Goal: Task Accomplishment & Management: Complete application form

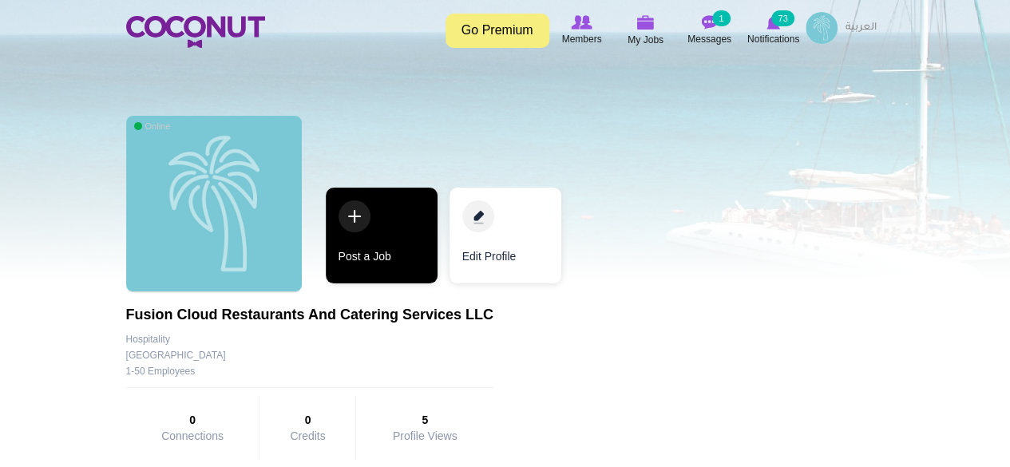
click at [364, 227] on link "Post a Job" at bounding box center [382, 236] width 112 height 96
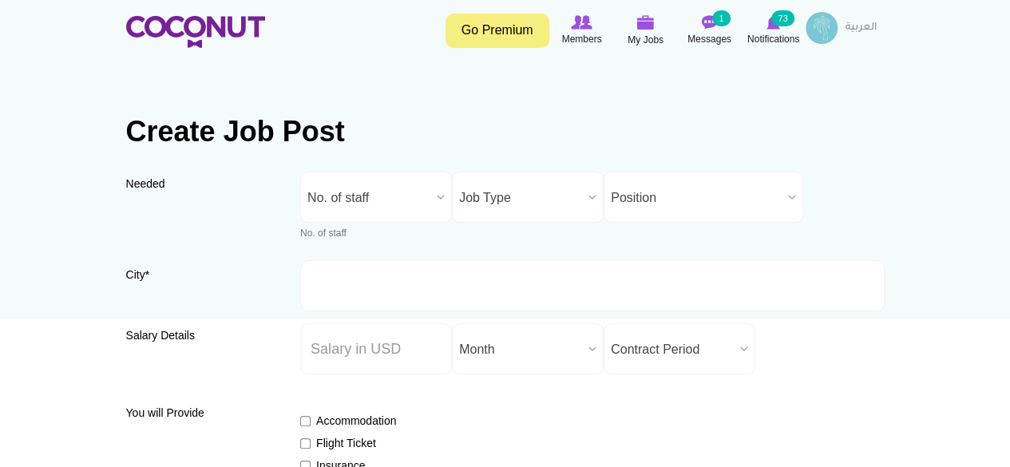
click at [316, 232] on div "No. of staff" at bounding box center [376, 234] width 152 height 14
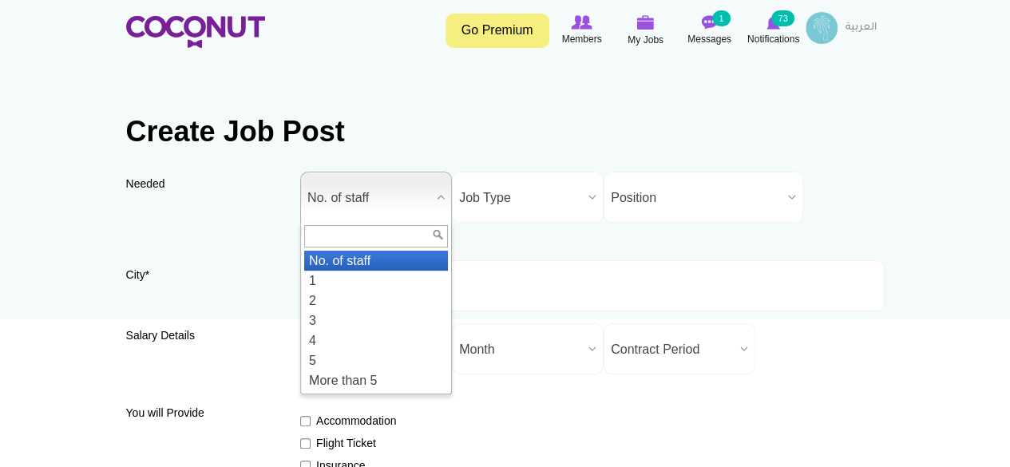
click at [445, 195] on b at bounding box center [440, 196] width 21 height 49
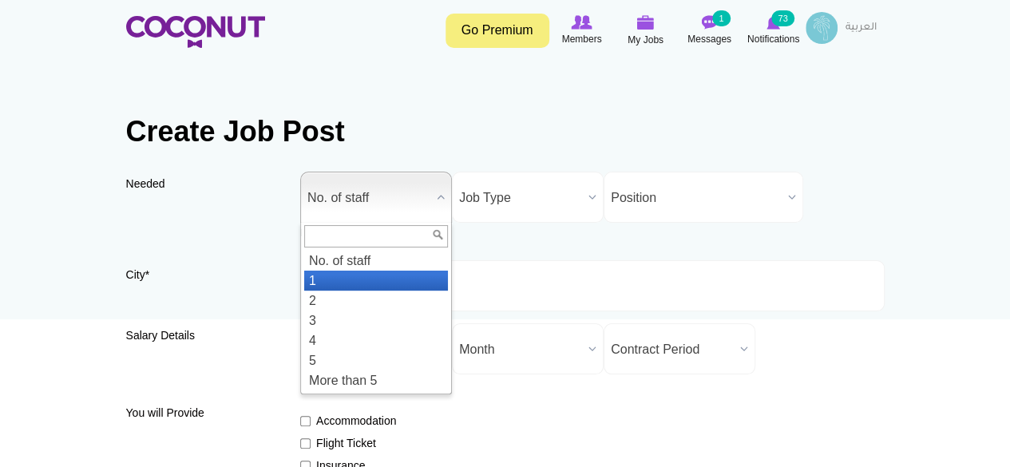
click at [319, 280] on li "1" at bounding box center [376, 281] width 144 height 20
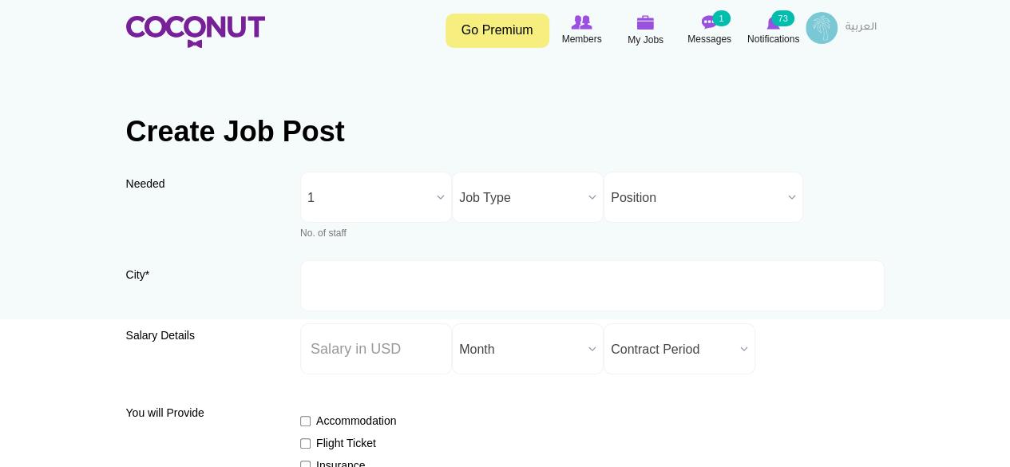
click at [550, 206] on span "Job Type" at bounding box center [520, 197] width 123 height 51
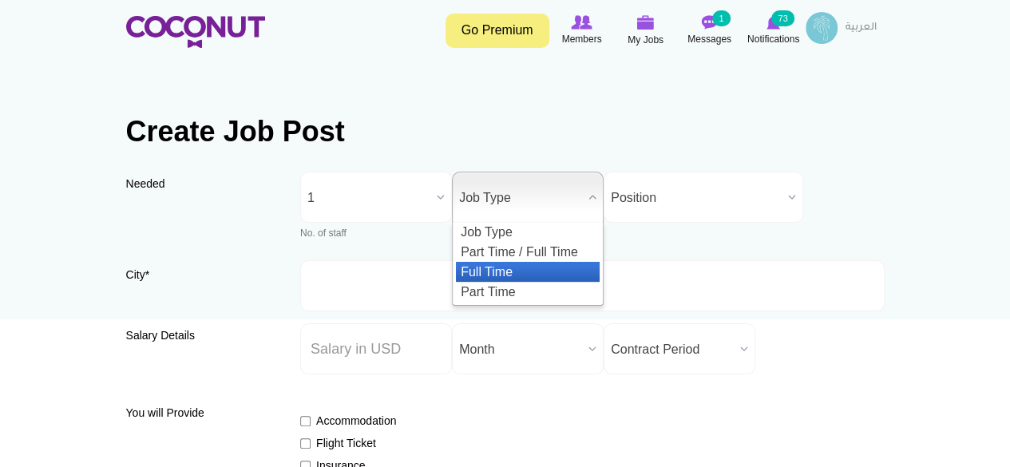
click at [491, 271] on li "Full Time" at bounding box center [528, 272] width 144 height 20
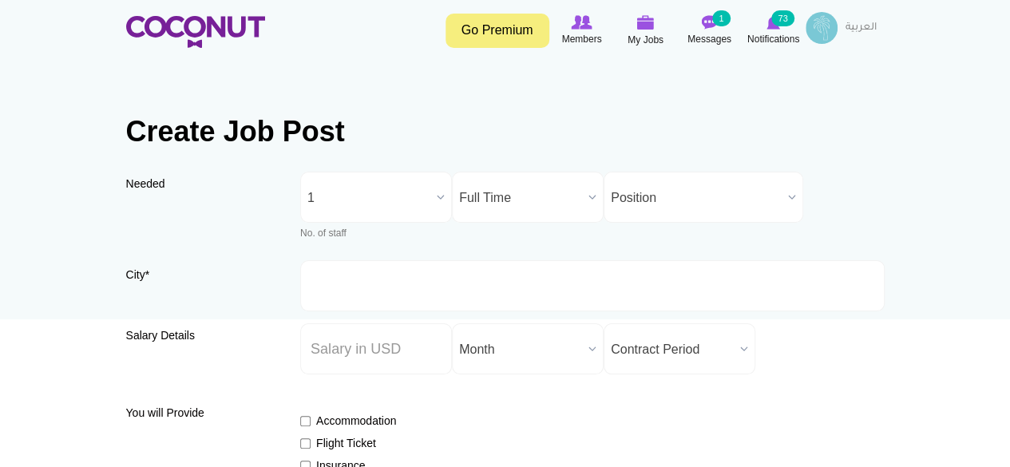
click at [657, 204] on span "Position" at bounding box center [696, 197] width 171 height 51
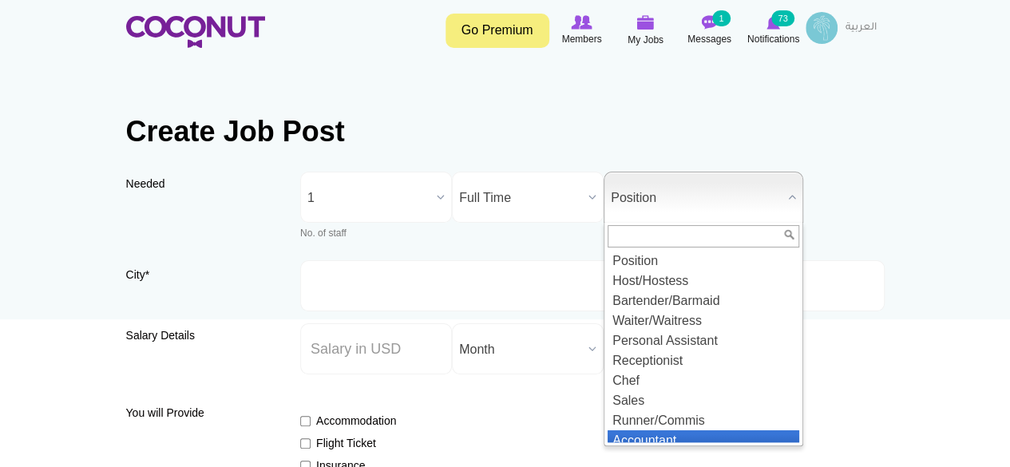
scroll to position [8, 0]
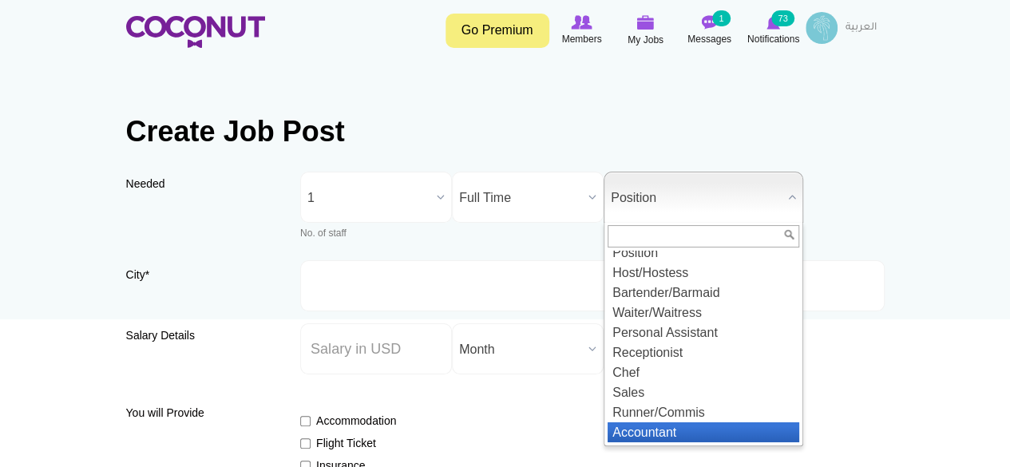
click at [690, 424] on li "Accountant" at bounding box center [703, 432] width 192 height 20
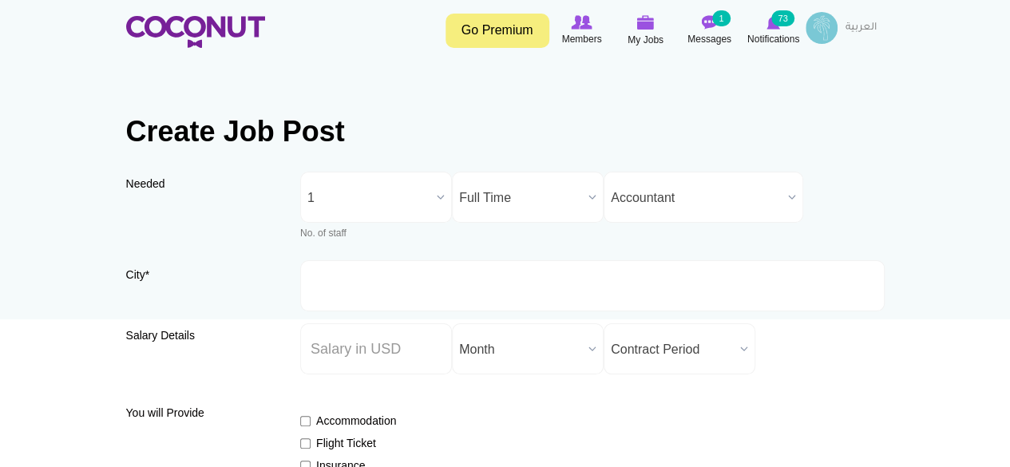
click at [789, 195] on b at bounding box center [791, 196] width 21 height 49
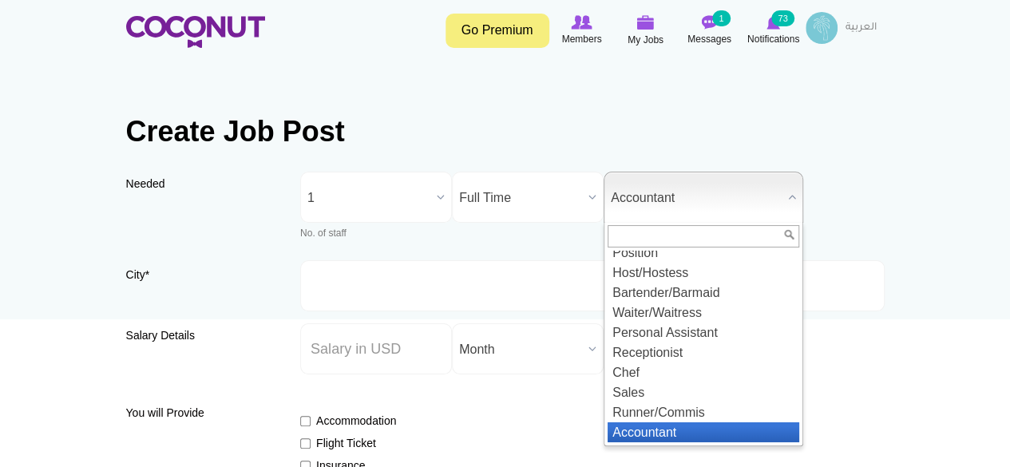
click at [676, 433] on li "Accountant" at bounding box center [703, 432] width 192 height 20
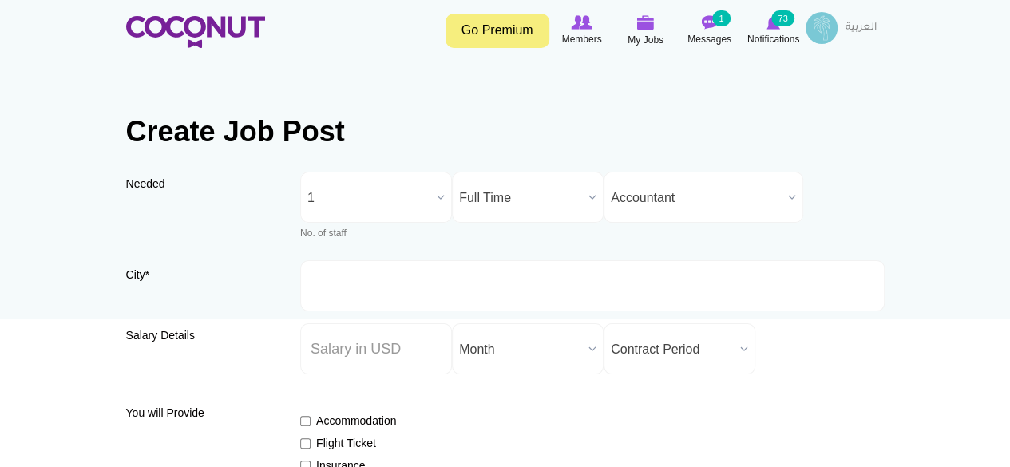
click at [142, 274] on label "City *" at bounding box center [202, 280] width 152 height 27
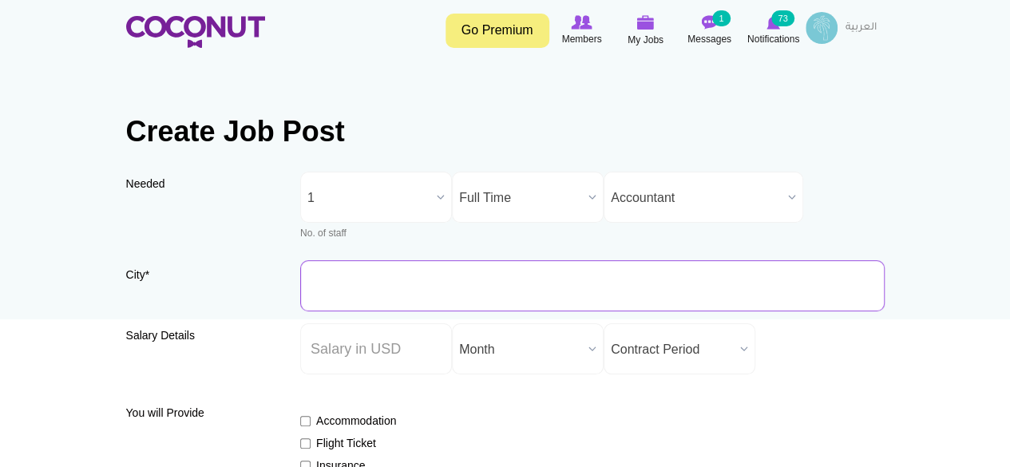
click at [300, 274] on input "City *" at bounding box center [592, 285] width 584 height 51
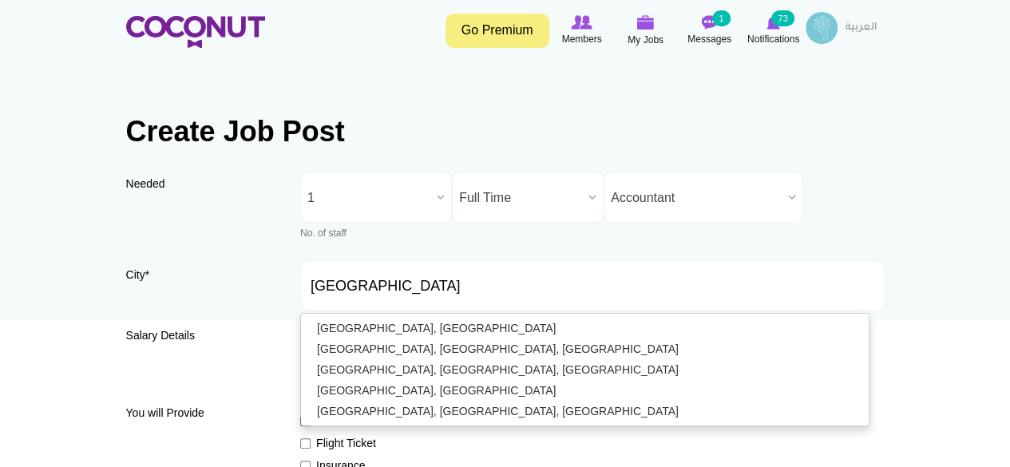
type input "[GEOGRAPHIC_DATA], [GEOGRAPHIC_DATA]"
click at [179, 330] on span "Salary Details" at bounding box center [160, 335] width 69 height 13
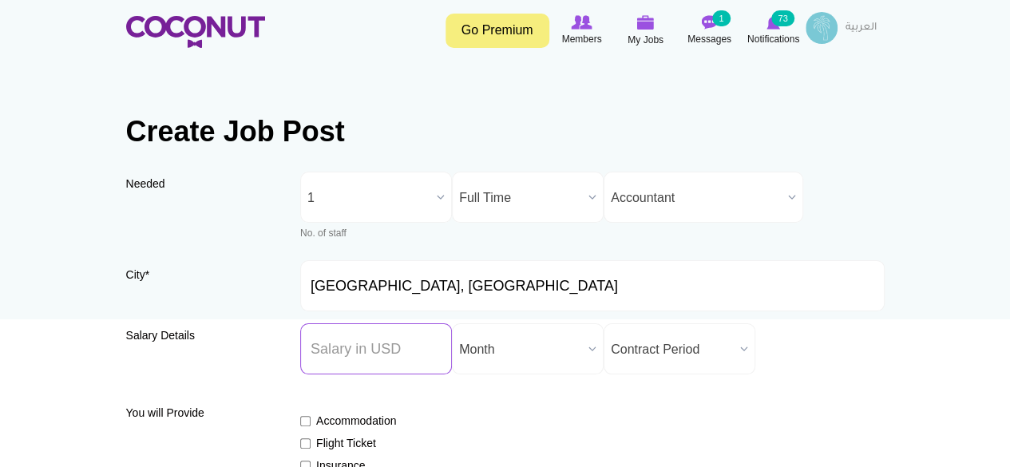
click at [324, 344] on input "Salary ($) *" at bounding box center [376, 348] width 152 height 51
click at [594, 346] on b at bounding box center [592, 348] width 21 height 49
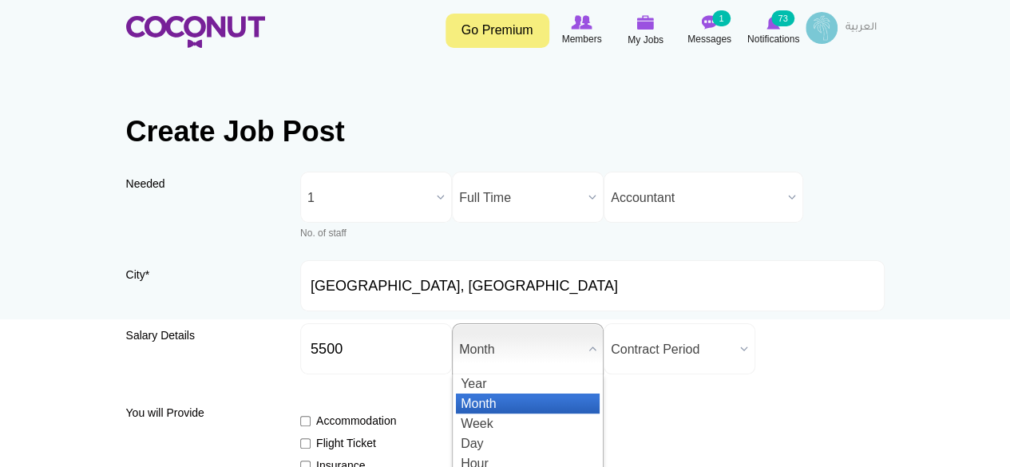
click at [495, 402] on li "Month" at bounding box center [528, 404] width 144 height 20
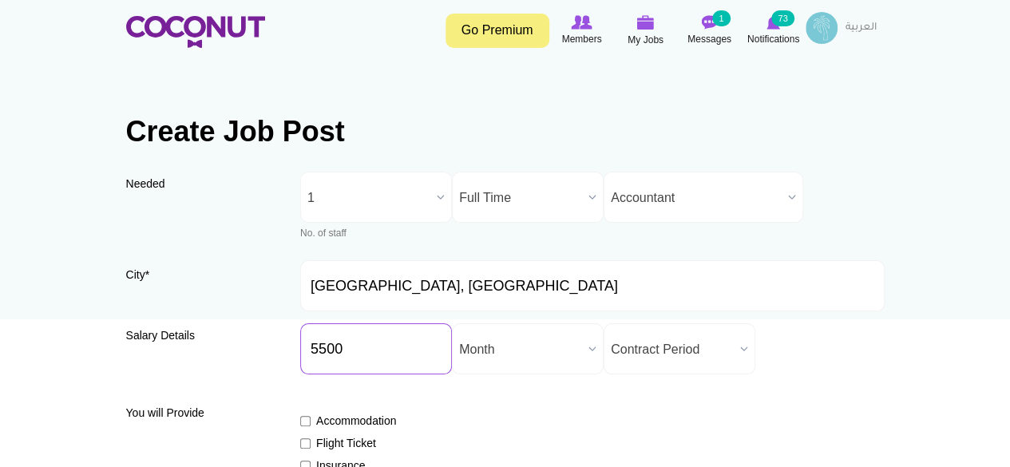
click at [347, 345] on input "5500" at bounding box center [376, 348] width 152 height 51
type input "550"
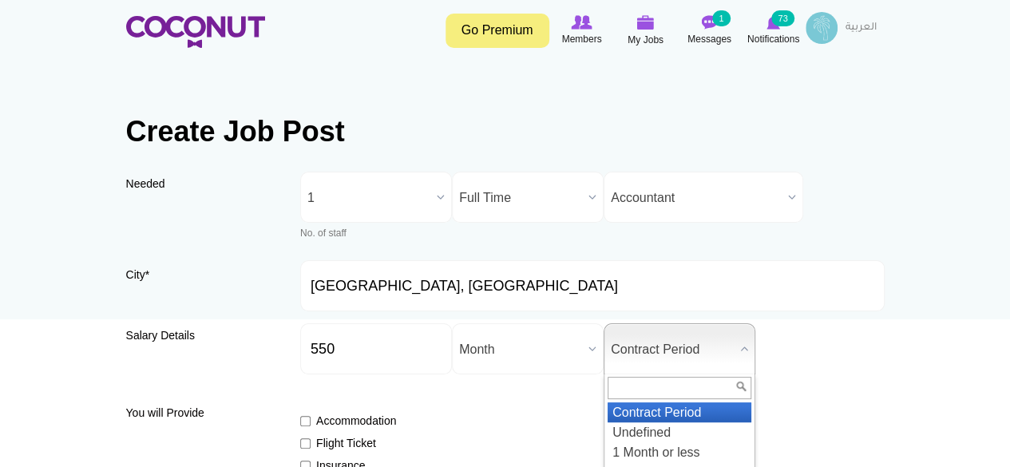
click at [740, 346] on b at bounding box center [744, 348] width 21 height 49
type input "2"
click at [636, 416] on li "2 Years" at bounding box center [679, 412] width 144 height 20
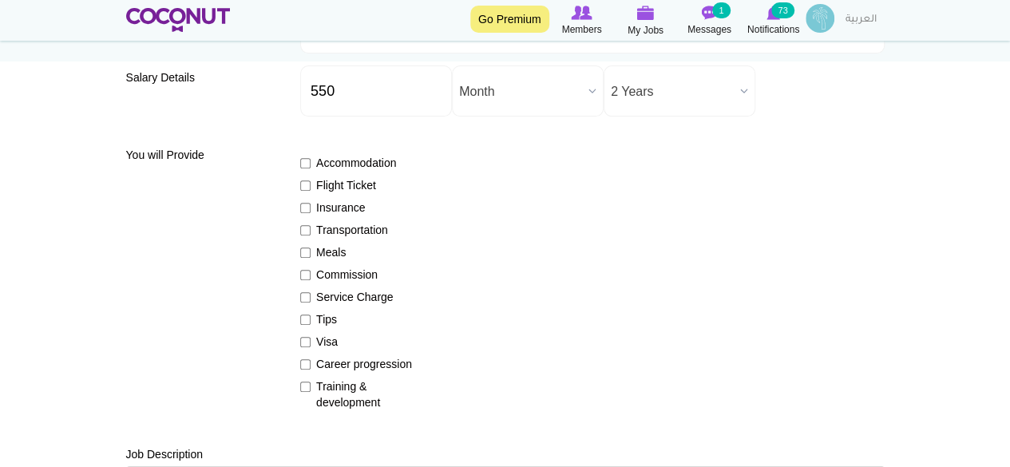
scroll to position [268, 0]
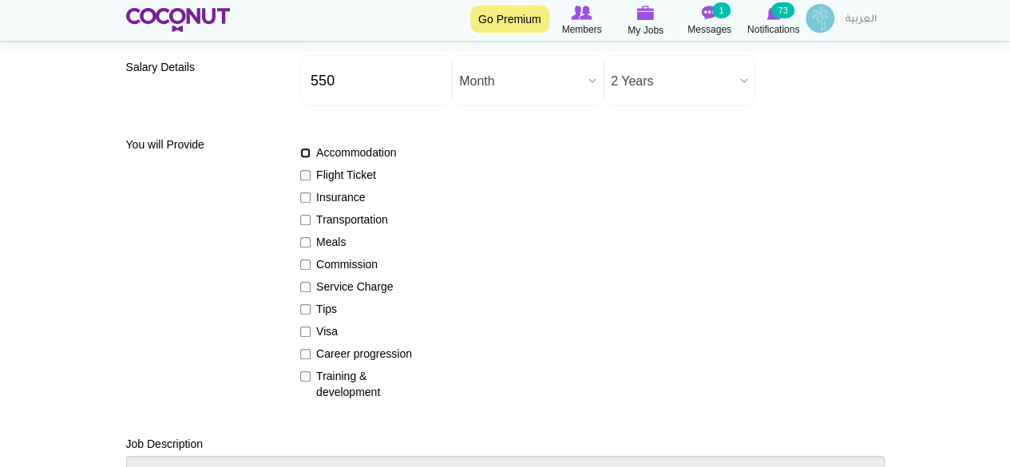
click at [303, 152] on input "Accommodation" at bounding box center [305, 153] width 10 height 10
checkbox input "true"
click at [303, 242] on input "Meals" at bounding box center [305, 242] width 10 height 10
checkbox input "true"
click at [304, 376] on input "Training & development" at bounding box center [305, 376] width 10 height 10
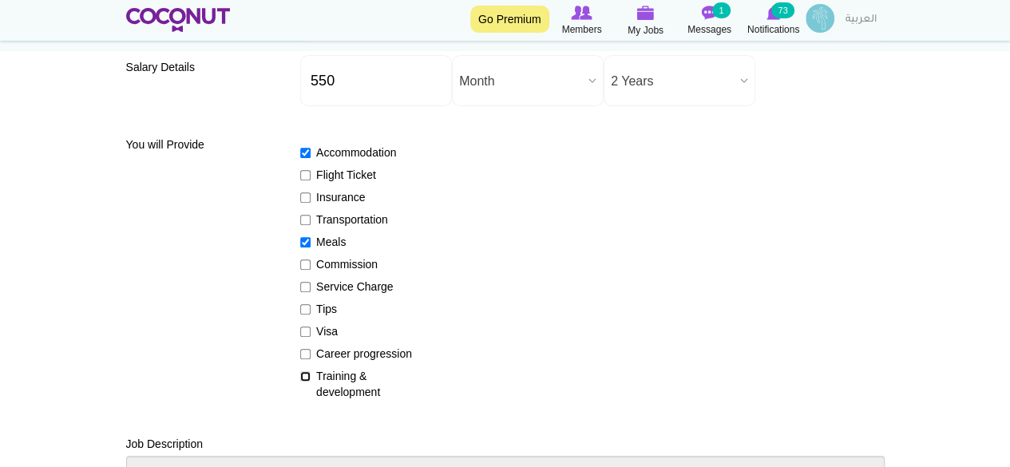
checkbox input "true"
click at [305, 172] on input "Flight Ticket" at bounding box center [305, 175] width 10 height 10
checkbox input "true"
click at [305, 330] on input "Visa" at bounding box center [305, 331] width 10 height 10
click at [305, 329] on input "Visa" at bounding box center [305, 331] width 10 height 10
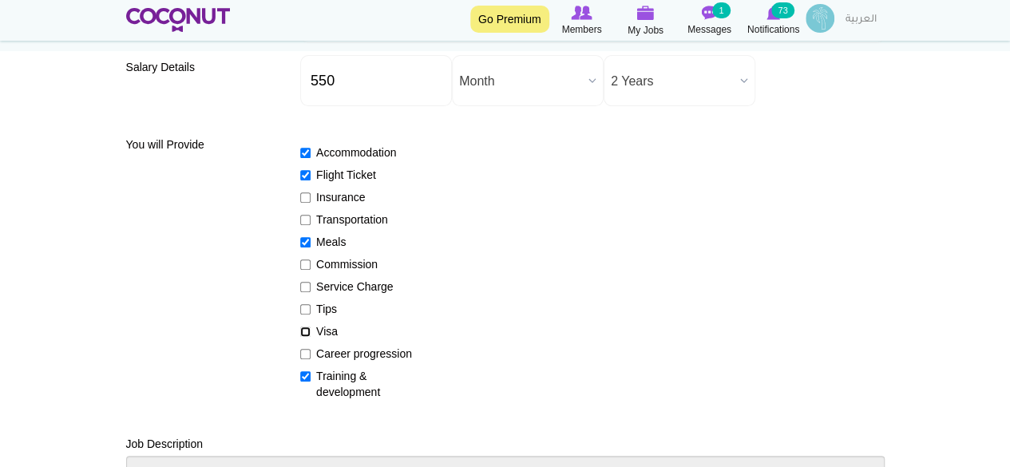
click at [304, 331] on input "Visa" at bounding box center [305, 331] width 10 height 10
checkbox input "true"
click at [304, 198] on input "Insurance" at bounding box center [305, 197] width 10 height 10
checkbox input "true"
click at [307, 352] on input "Career progression" at bounding box center [305, 354] width 10 height 10
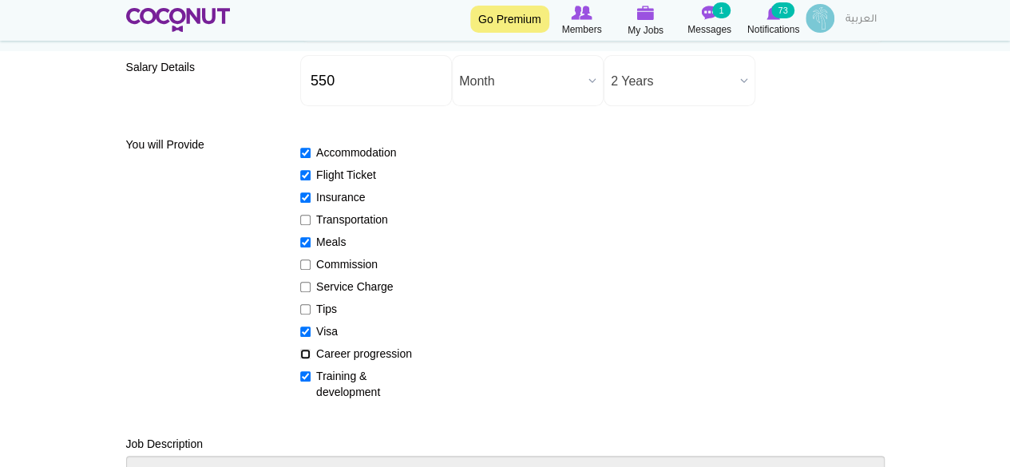
checkbox input "true"
click at [305, 196] on input "Insurance" at bounding box center [305, 197] width 10 height 10
checkbox input "false"
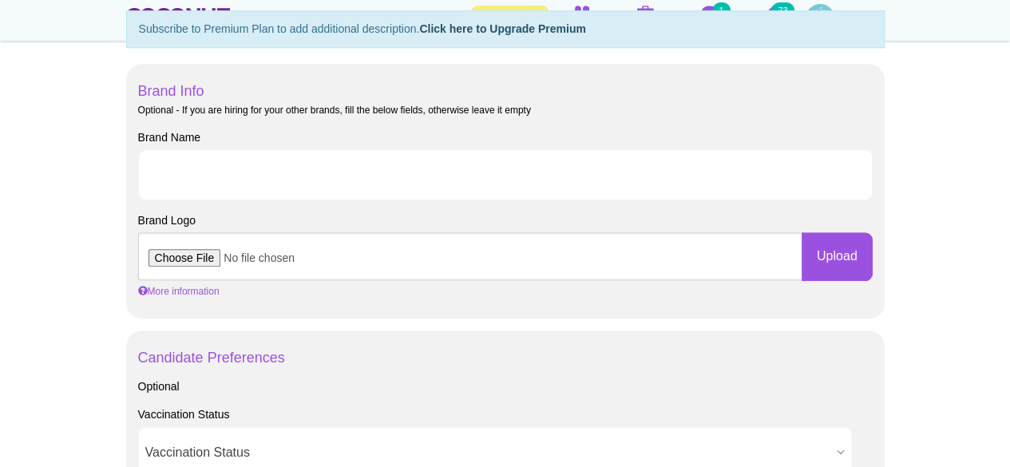
scroll to position [748, 0]
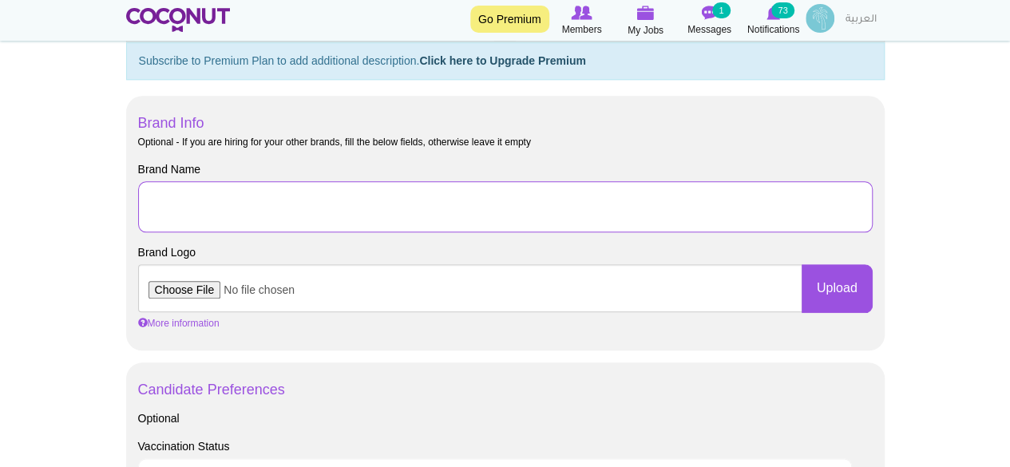
click at [152, 200] on input "Brand Name" at bounding box center [505, 206] width 734 height 51
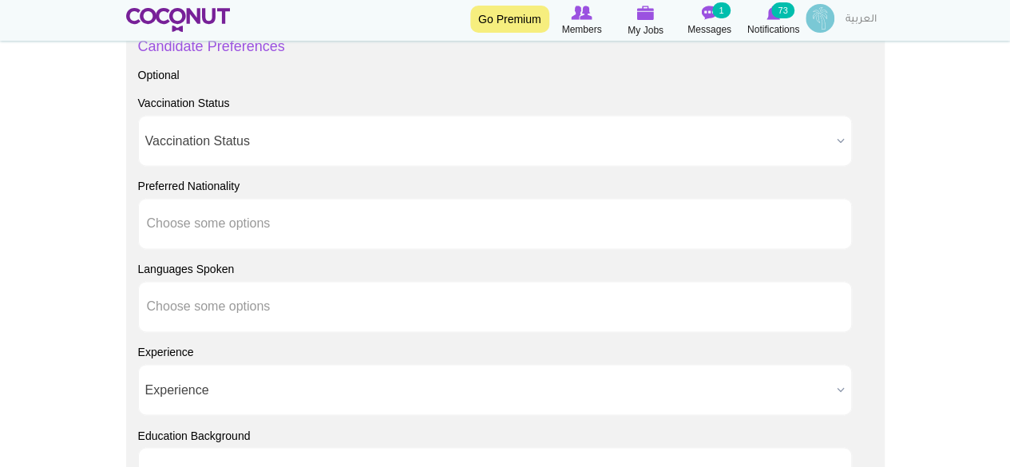
scroll to position [1140, 0]
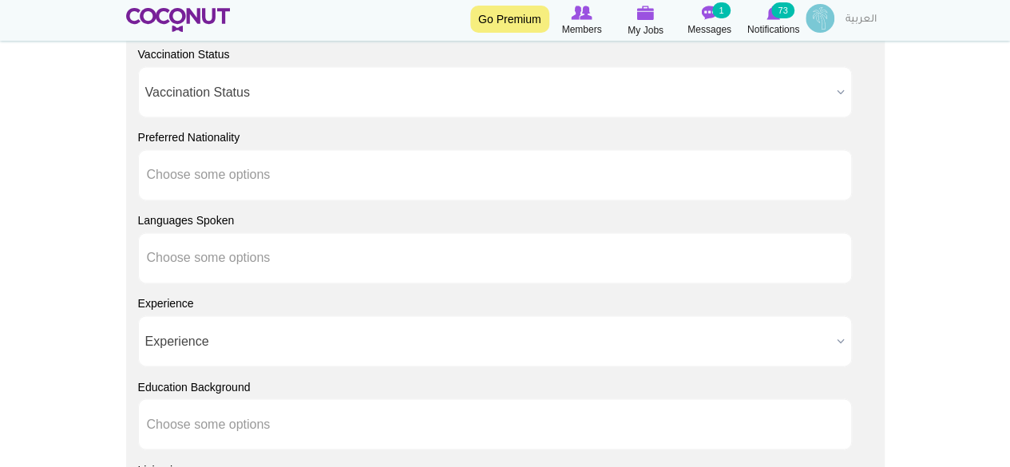
type input "Fusion Cloud Restaurants and Catering Services LLC"
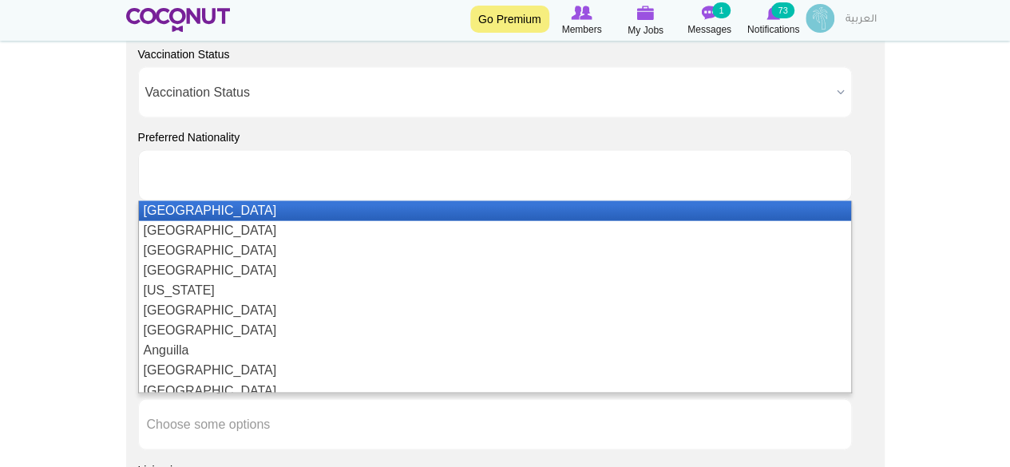
click at [223, 179] on input "text" at bounding box center [219, 175] width 144 height 14
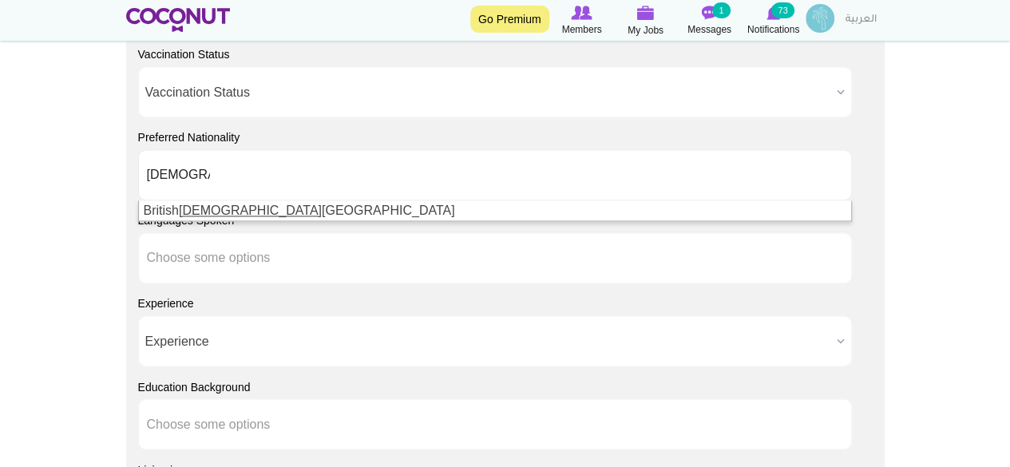
click at [186, 184] on li "[DEMOGRAPHIC_DATA]" at bounding box center [178, 175] width 63 height 34
type input "Choose some options"
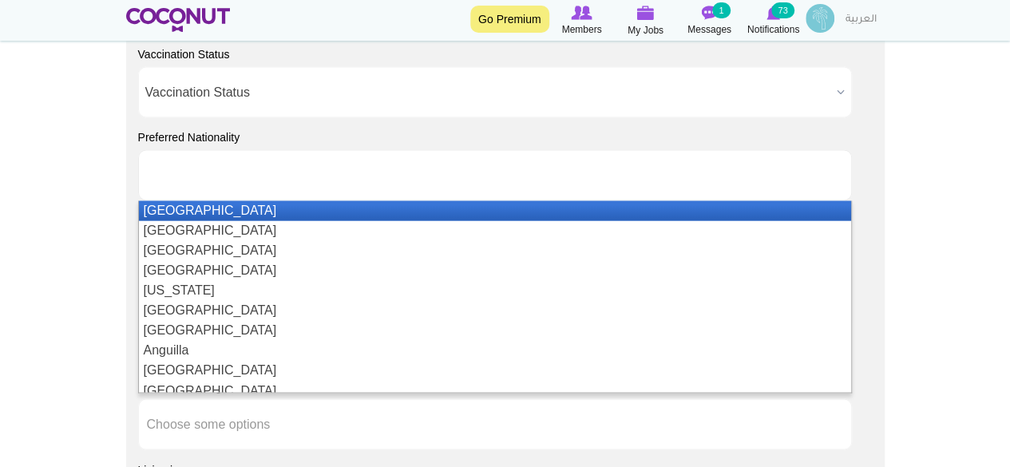
click at [192, 169] on input "text" at bounding box center [219, 175] width 144 height 14
type input "I"
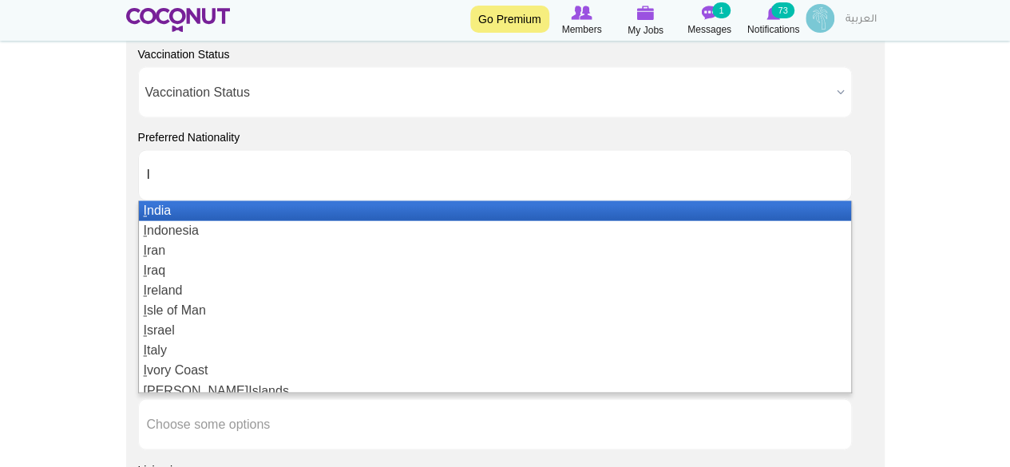
scroll to position [220, 0]
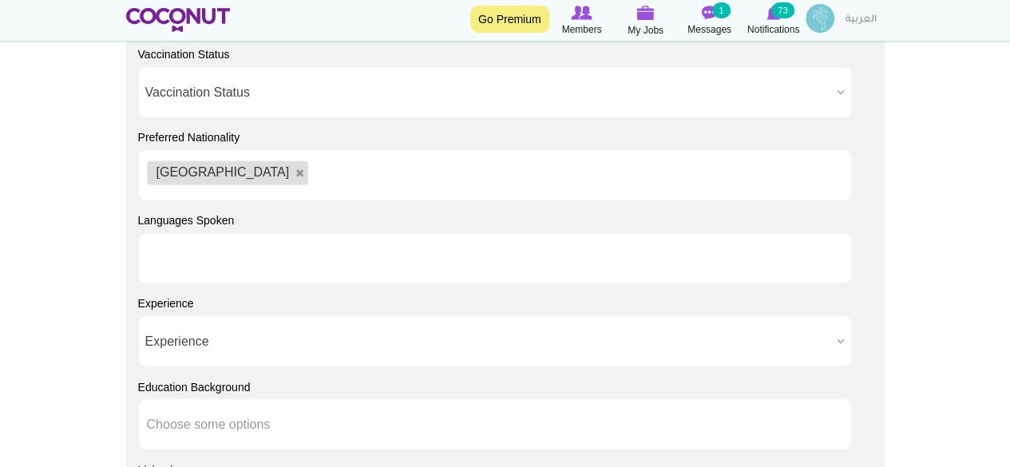
click at [188, 255] on input "text" at bounding box center [219, 258] width 144 height 14
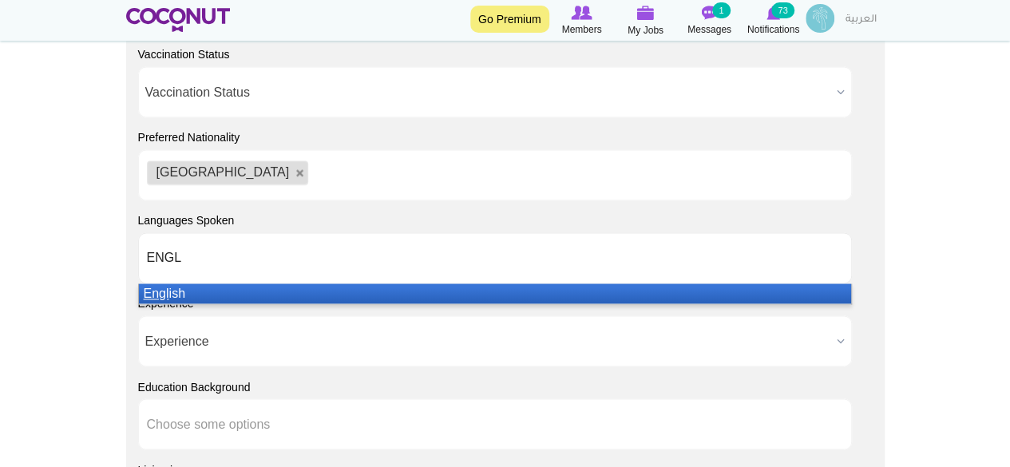
type input "ENGL"
click at [154, 287] on em "Engl" at bounding box center [157, 294] width 26 height 14
type input "HIND"
click at [154, 287] on em "Hind" at bounding box center [157, 294] width 26 height 14
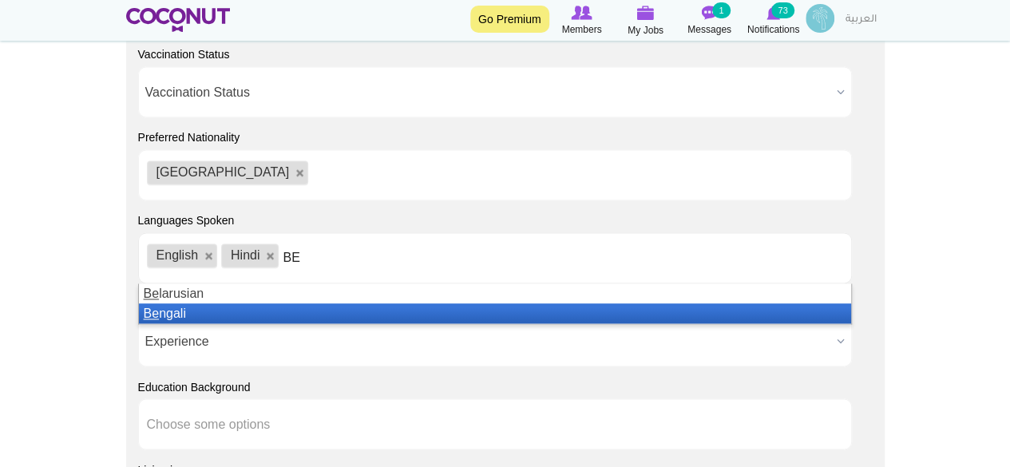
type input "BE"
click at [161, 311] on li "Be ngali" at bounding box center [495, 313] width 713 height 20
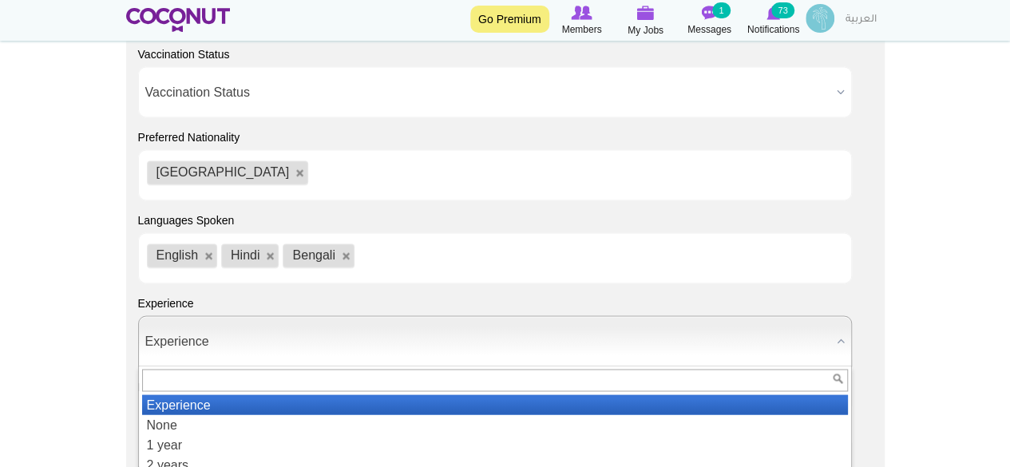
click at [184, 341] on span "Experience" at bounding box center [488, 341] width 686 height 51
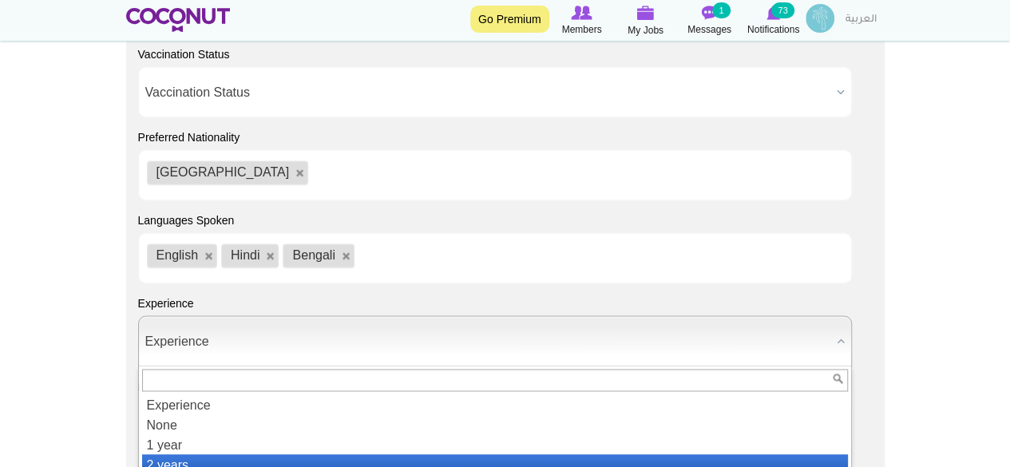
click at [168, 459] on li "2 years" at bounding box center [495, 464] width 706 height 20
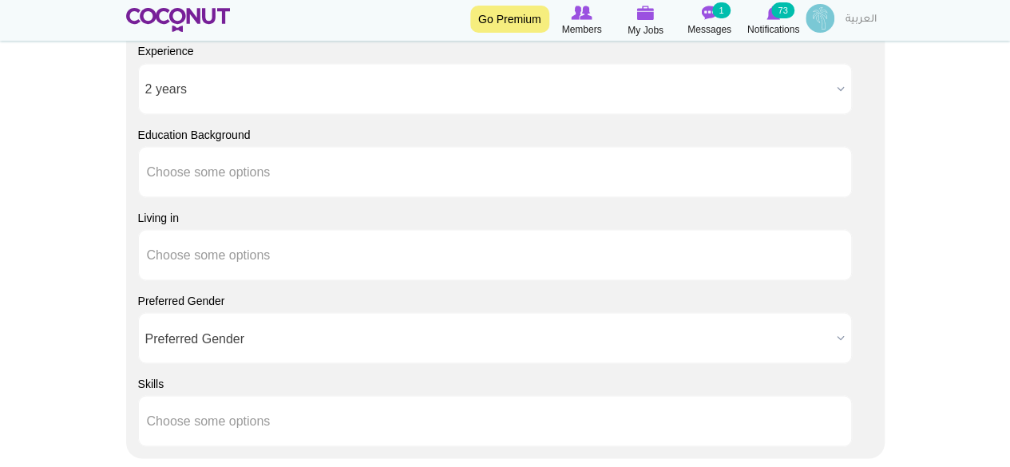
scroll to position [1304, 0]
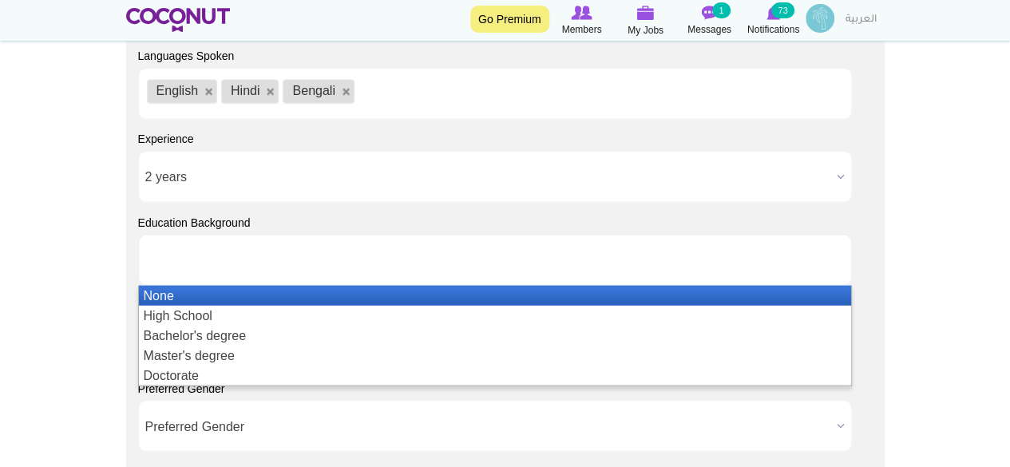
click at [212, 263] on input "text" at bounding box center [219, 259] width 144 height 14
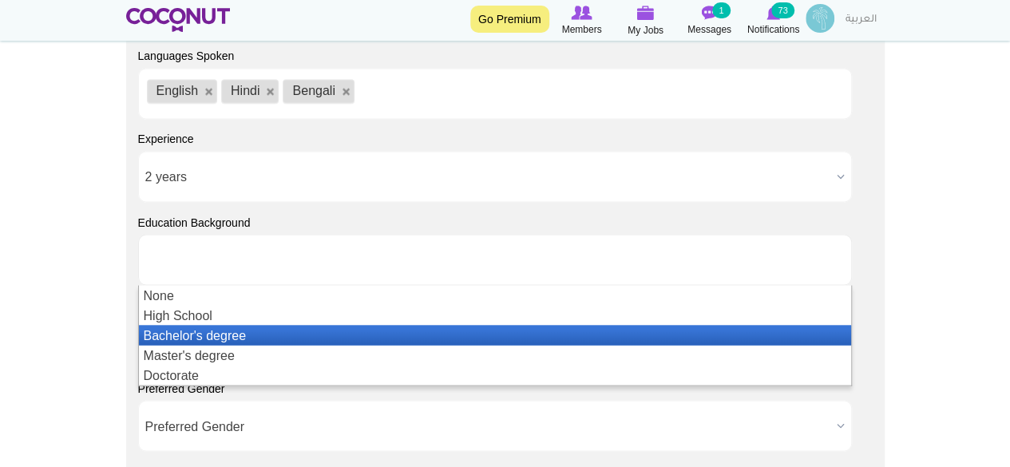
click at [231, 333] on li "Bachelor's degree" at bounding box center [495, 335] width 713 height 20
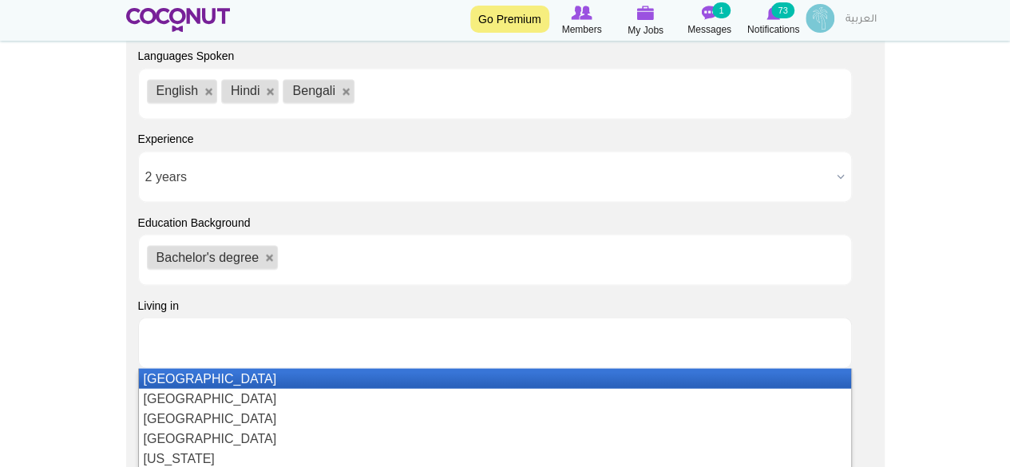
click at [188, 338] on input "text" at bounding box center [219, 342] width 144 height 14
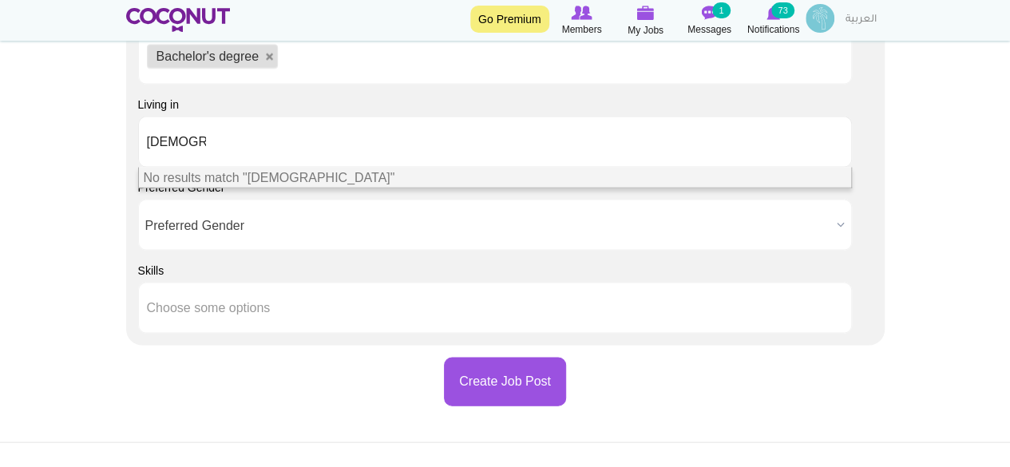
scroll to position [1513, 0]
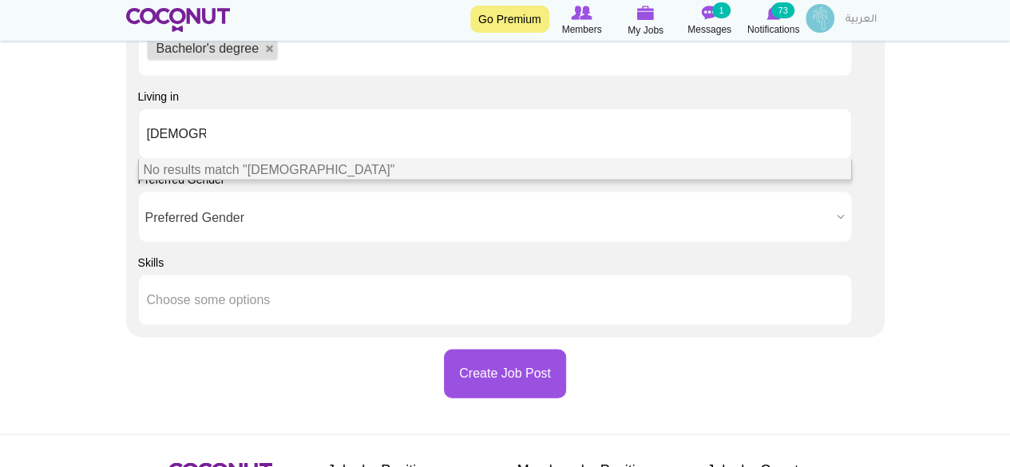
type input "Choose some options"
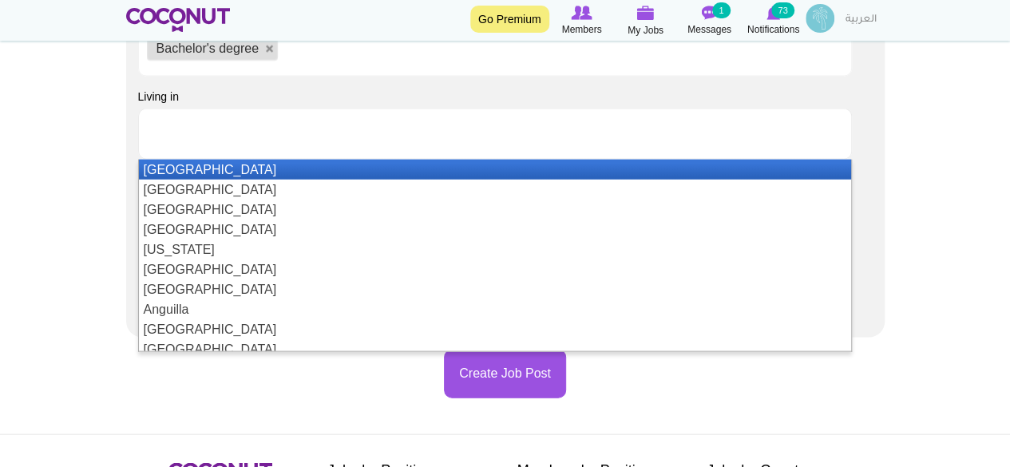
click at [164, 121] on li at bounding box center [219, 134] width 144 height 34
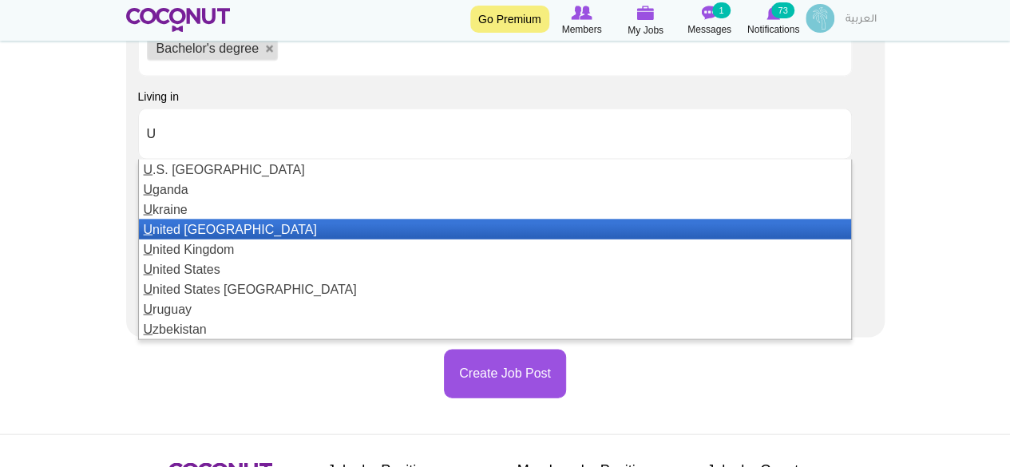
type input "U"
click at [225, 224] on li "U nited [GEOGRAPHIC_DATA]" at bounding box center [495, 229] width 713 height 20
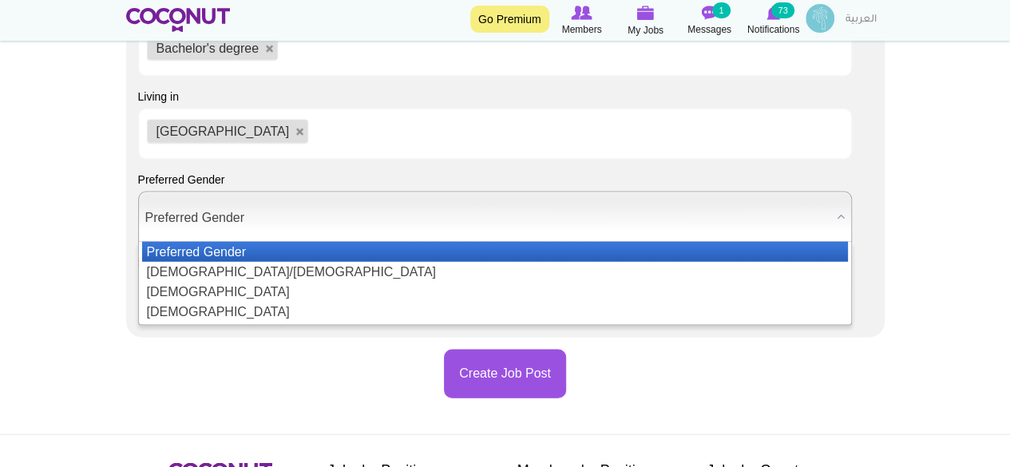
click at [193, 204] on span "Preferred Gender" at bounding box center [488, 217] width 686 height 51
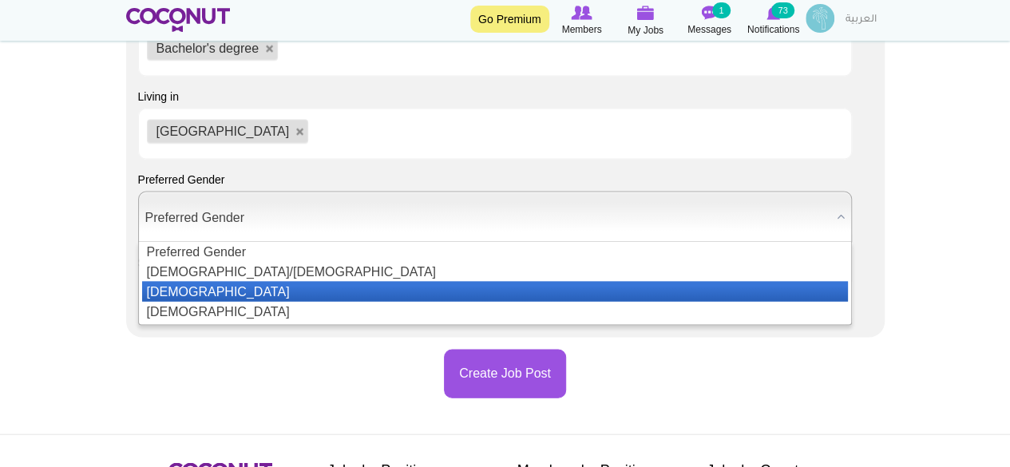
click at [159, 288] on li "[DEMOGRAPHIC_DATA]" at bounding box center [495, 291] width 706 height 20
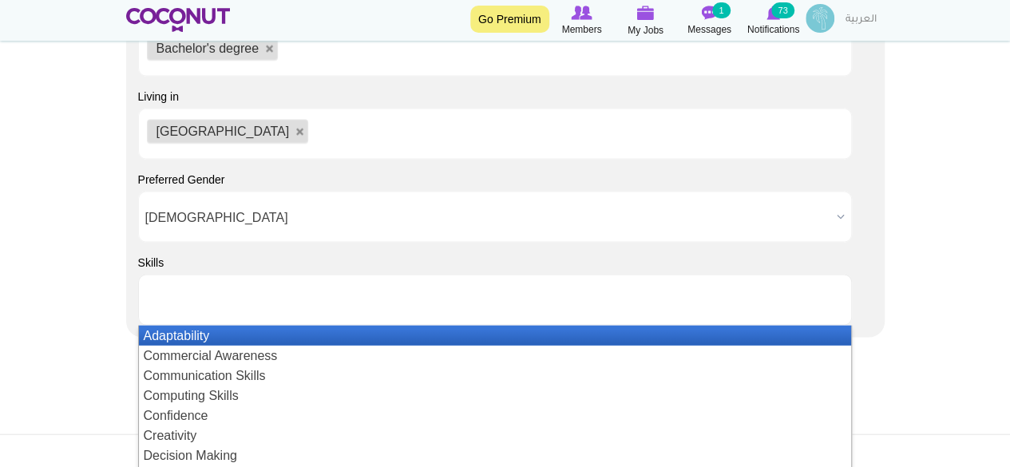
click at [181, 304] on input "text" at bounding box center [219, 299] width 144 height 14
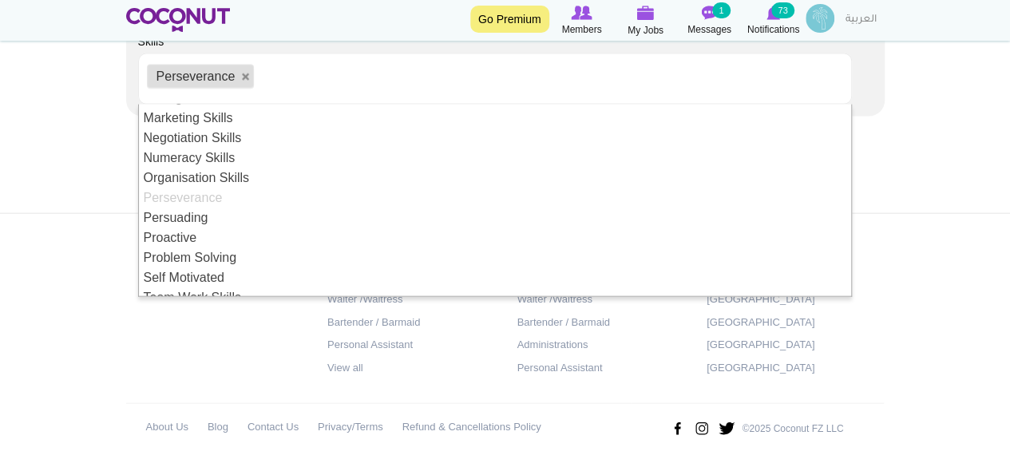
scroll to position [0, 0]
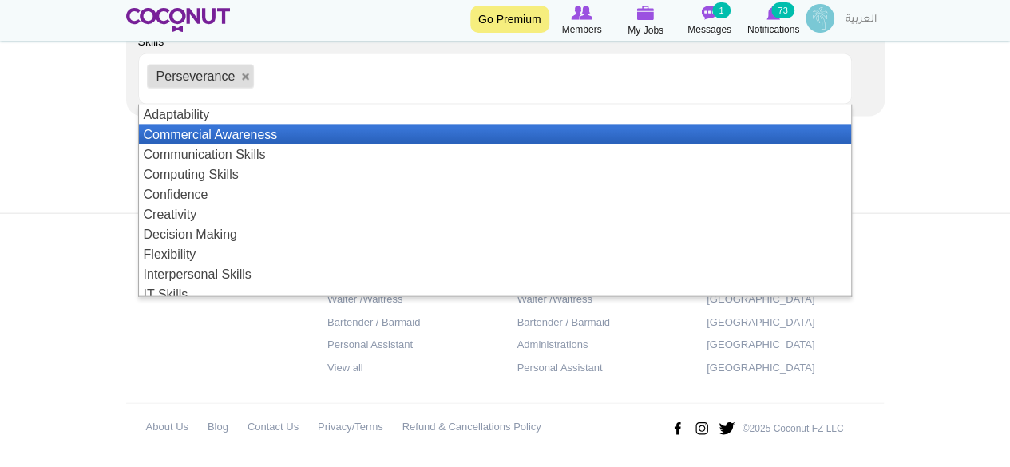
click at [227, 134] on li "Commercial Awareness" at bounding box center [495, 135] width 713 height 20
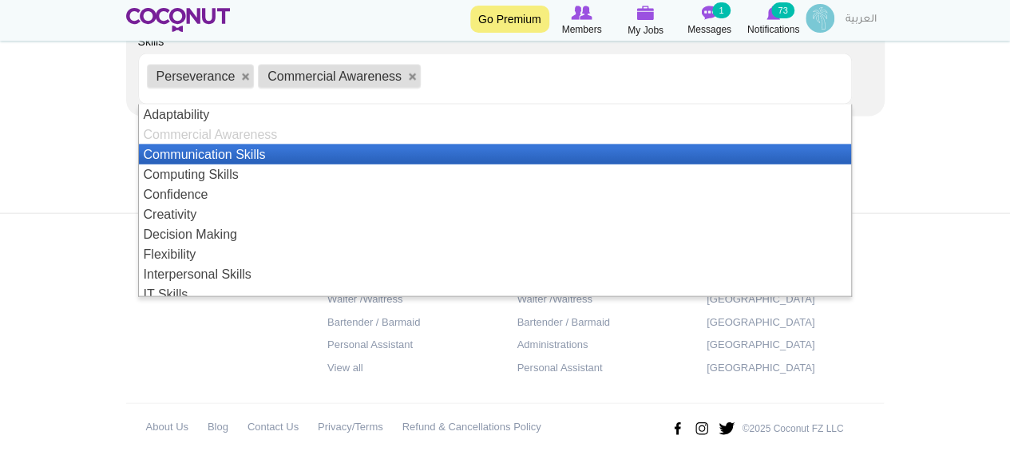
click at [197, 151] on li "Communication Skills" at bounding box center [495, 154] width 713 height 20
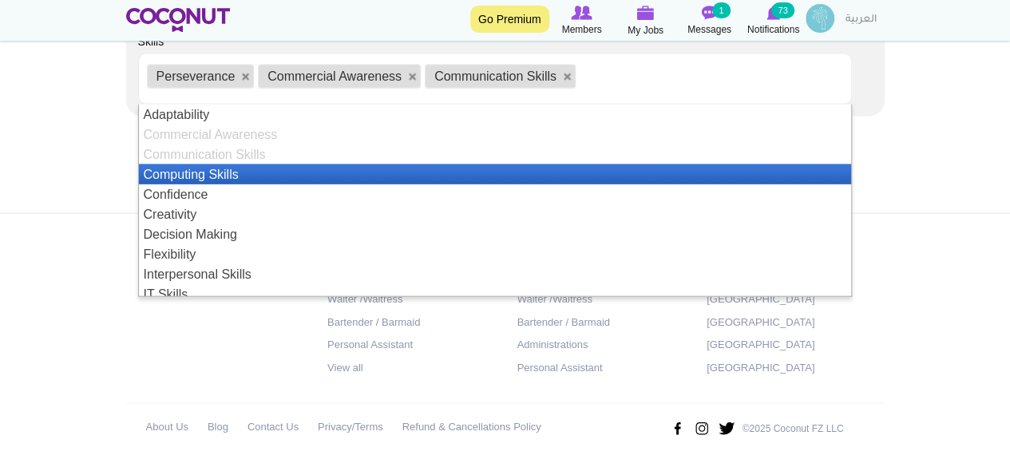
click at [214, 168] on li "Computing Skills" at bounding box center [495, 174] width 713 height 20
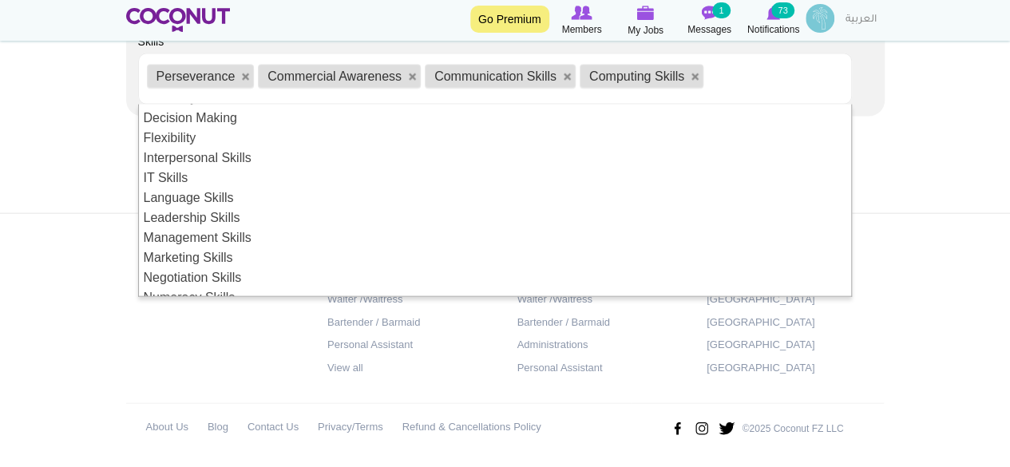
scroll to position [121, 0]
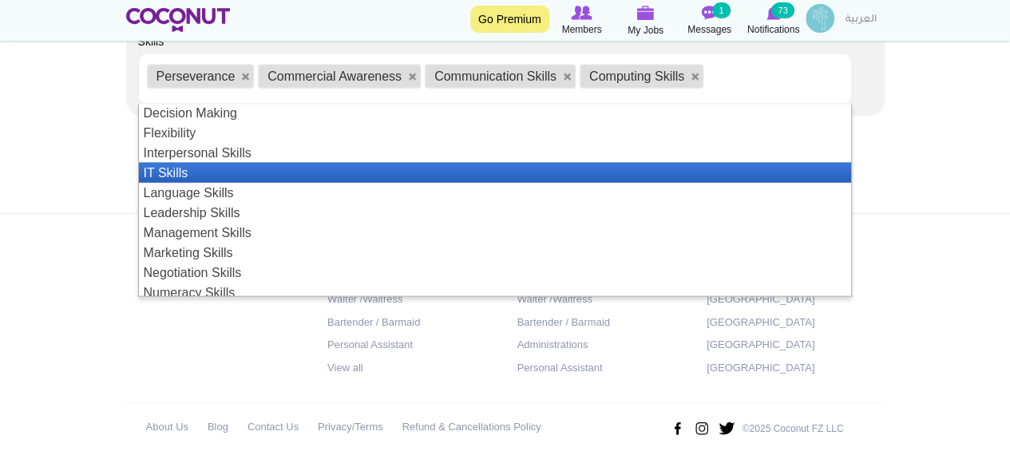
click at [198, 170] on li "IT Skills" at bounding box center [495, 173] width 713 height 20
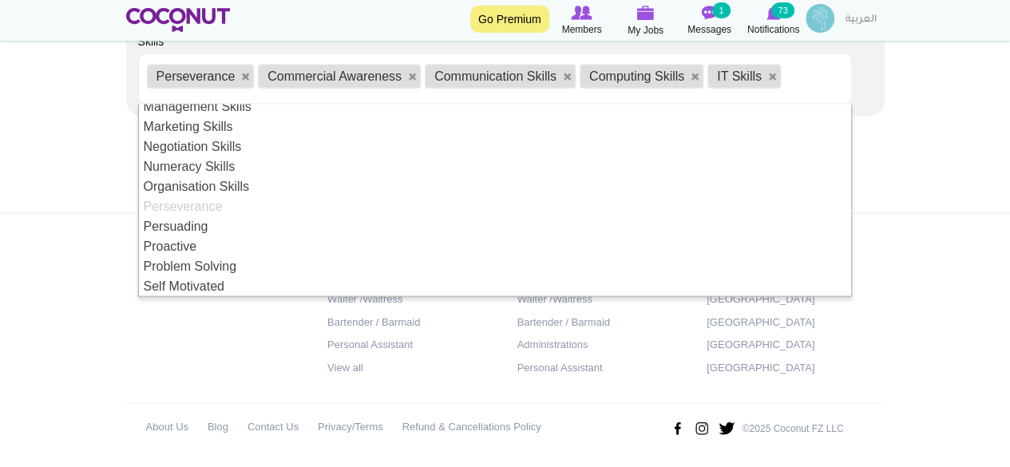
scroll to position [347, 0]
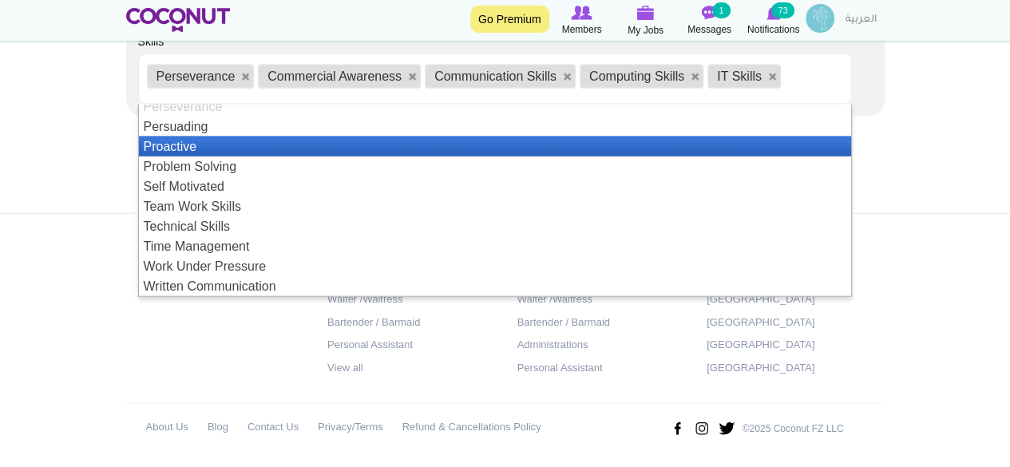
click at [188, 139] on li "Proactive" at bounding box center [495, 146] width 713 height 20
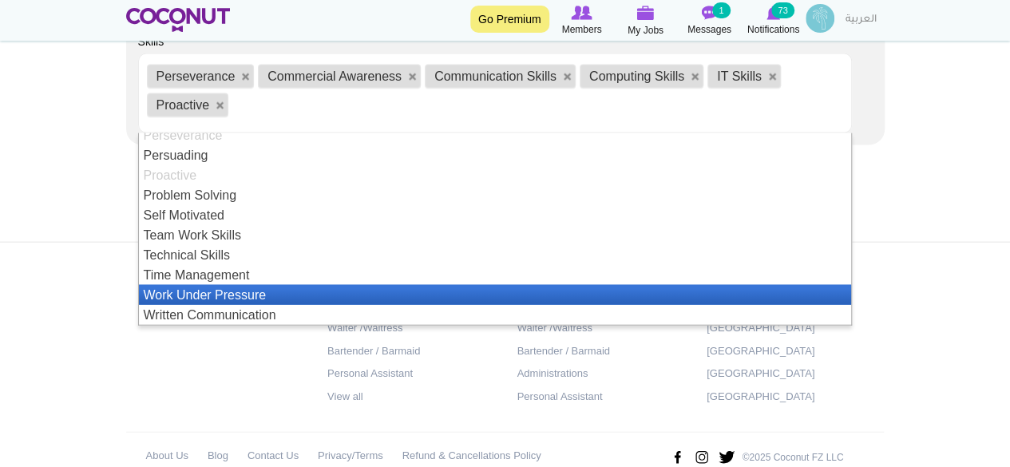
click at [224, 290] on li "Work Under Pressure" at bounding box center [495, 295] width 713 height 20
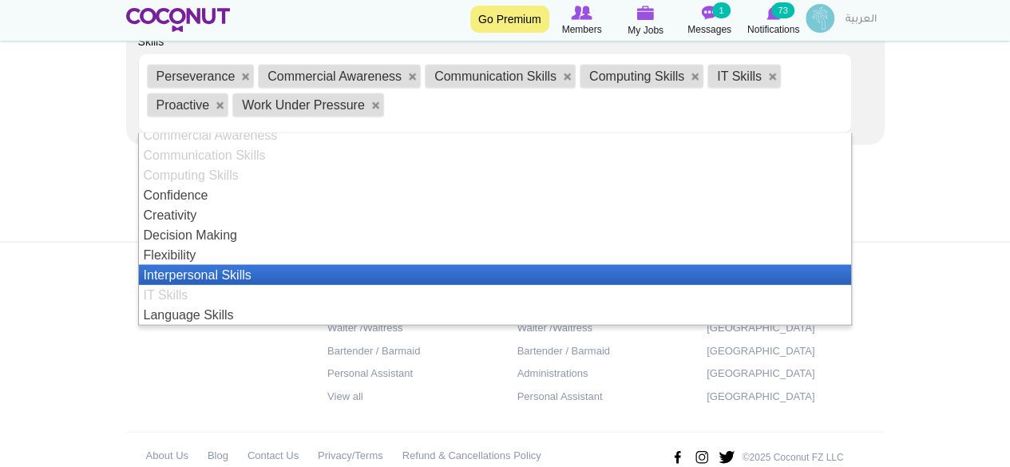
scroll to position [0, 0]
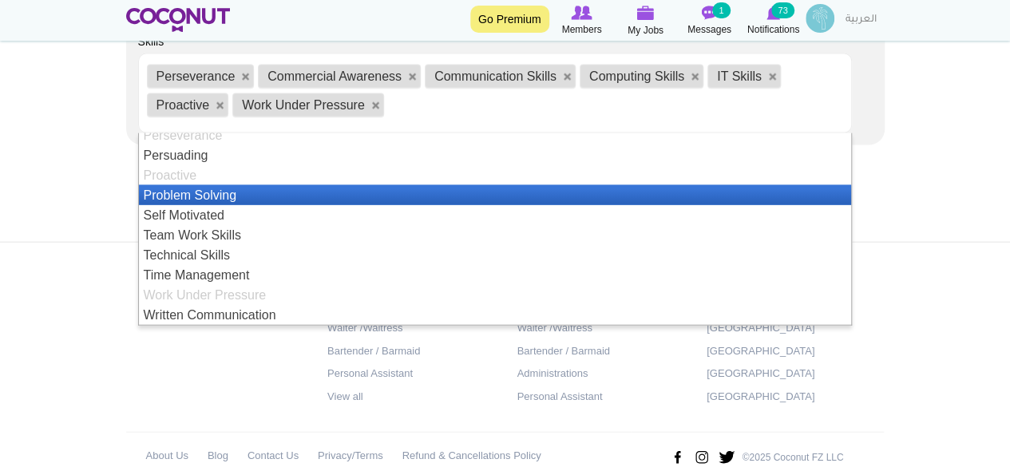
click at [215, 192] on li "Problem Solving" at bounding box center [495, 195] width 713 height 20
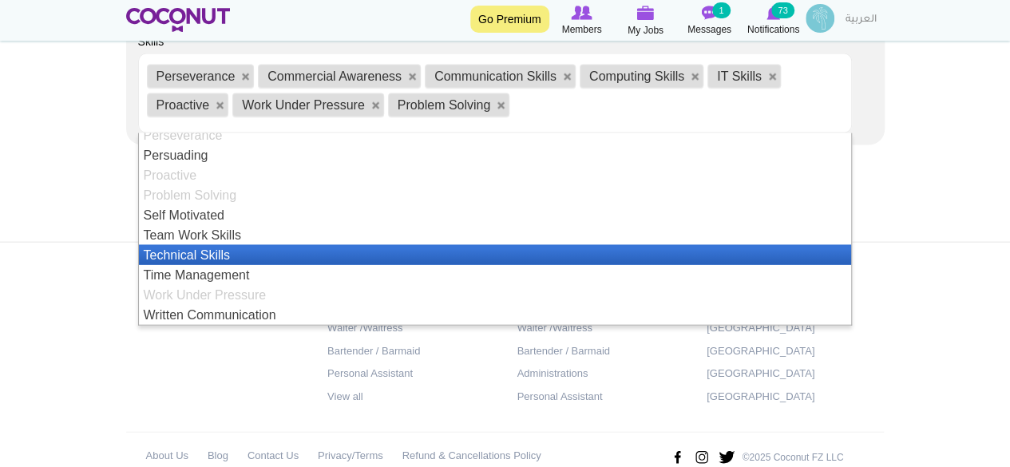
click at [200, 252] on li "Technical Skills" at bounding box center [495, 255] width 713 height 20
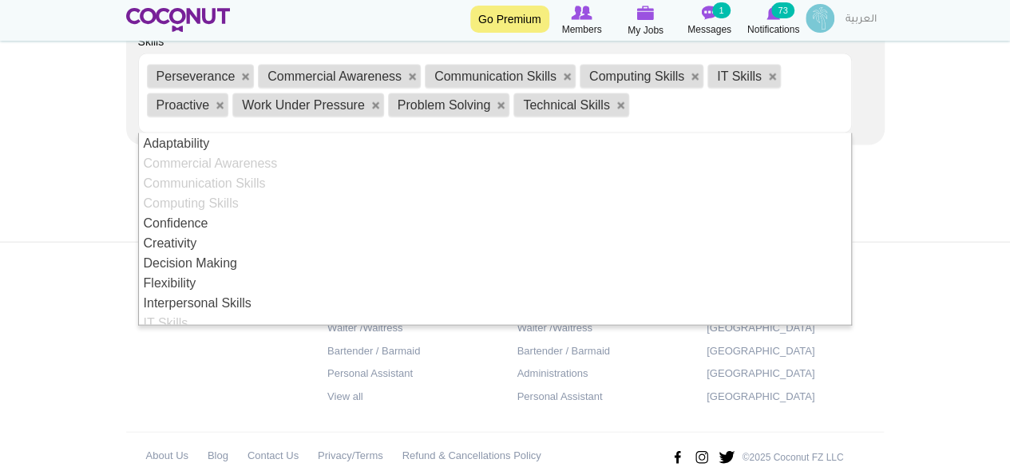
scroll to position [1762, 0]
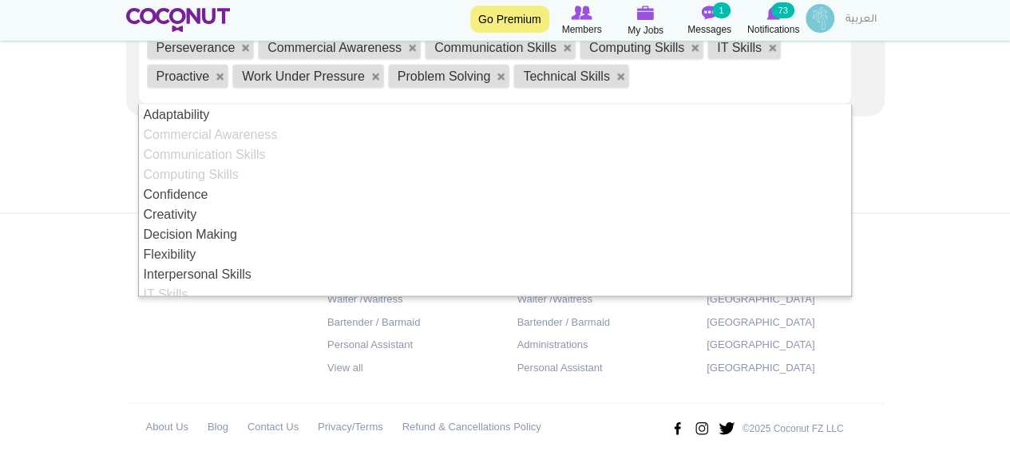
click at [170, 342] on div "Jobs by Positions Host/Hostess Waiter /Waitress Bartender / Barmaid Personal As…" at bounding box center [505, 342] width 782 height 200
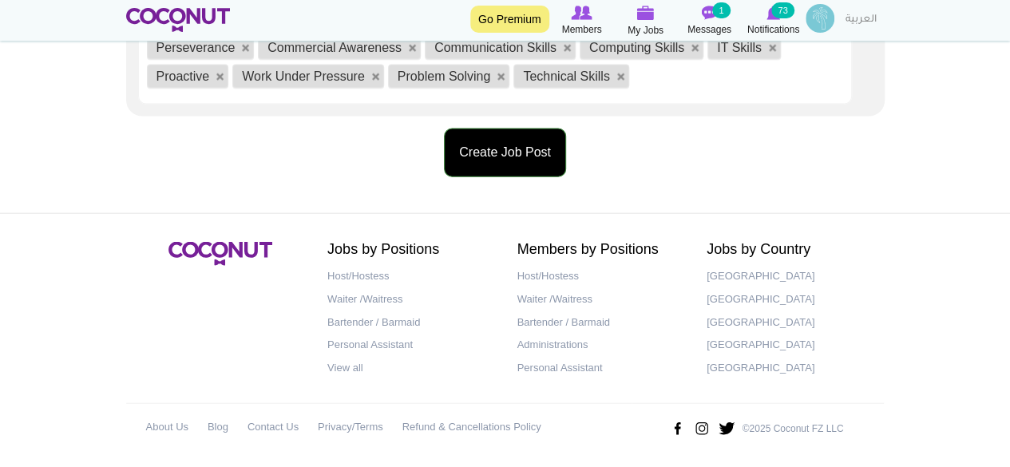
click at [502, 149] on button "Create Job Post" at bounding box center [505, 153] width 122 height 49
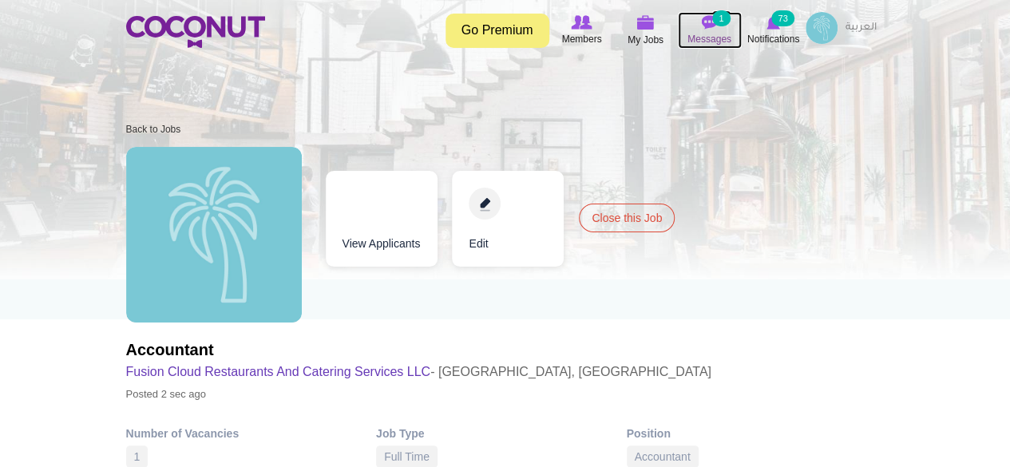
click at [712, 20] on small "1" at bounding box center [721, 18] width 18 height 16
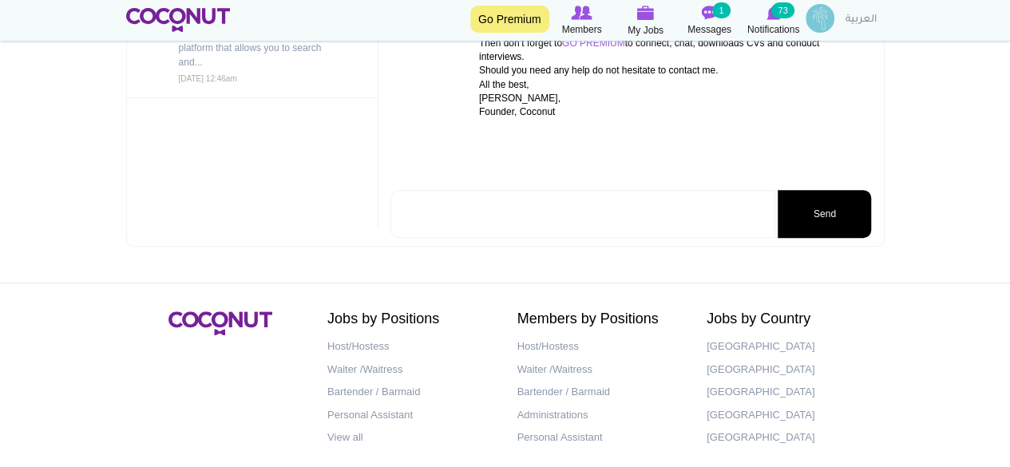
scroll to position [370, 0]
